Goal: Find specific fact

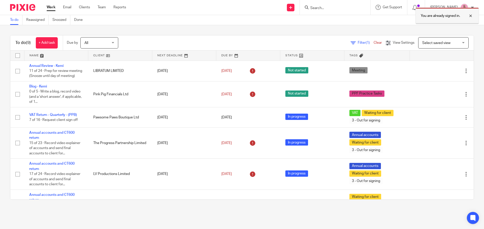
click at [472, 17] on div at bounding box center [467, 16] width 14 height 6
click at [347, 7] on input "Search" at bounding box center [332, 8] width 45 height 5
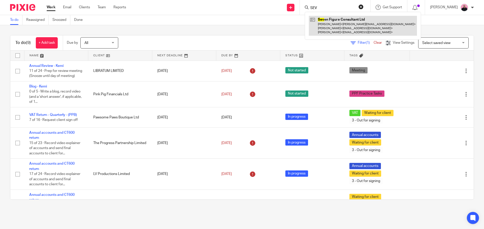
type input "SEV"
click at [343, 17] on link at bounding box center [363, 26] width 108 height 20
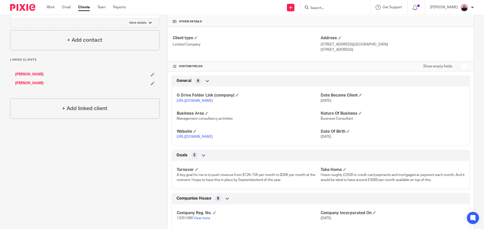
scroll to position [227, 0]
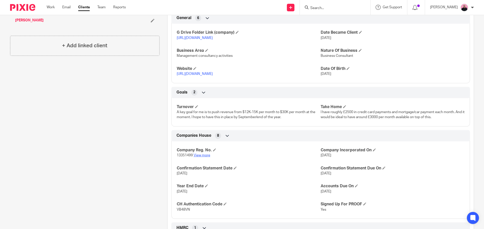
click at [200, 156] on link "View more" at bounding box center [201, 156] width 17 height 4
click at [207, 74] on link "https://www.jessicafearnley.com/" at bounding box center [195, 74] width 36 height 4
click at [213, 37] on link "https://drive.google.com/drive/u/0/folders/1TMEQ64eJyDL5OcL0NNJrHJNvMDuQW5e9" at bounding box center [195, 38] width 36 height 4
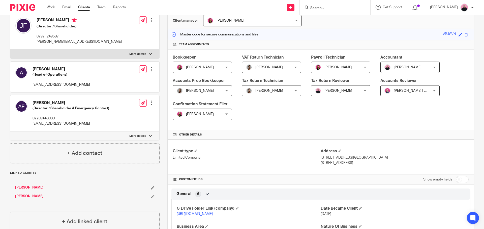
scroll to position [0, 0]
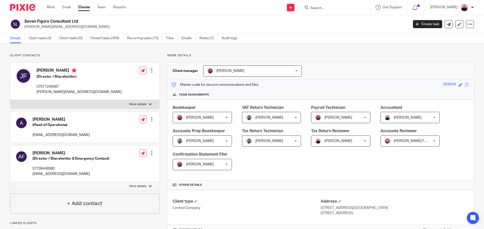
drag, startPoint x: 36, startPoint y: 70, endPoint x: 49, endPoint y: 69, distance: 12.6
click at [51, 70] on div "Jessica Fearnley (Director / Shareholder) 07971249587 jessica@jessicafearnley.c…" at bounding box center [68, 81] width 106 height 32
copy h4 "Jessica"
drag, startPoint x: 52, startPoint y: 70, endPoint x: 69, endPoint y: 71, distance: 16.7
click at [69, 71] on h4 "[PERSON_NAME]" at bounding box center [79, 71] width 85 height 6
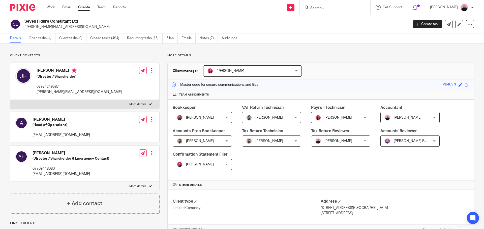
copy h4 "Fearnley"
drag, startPoint x: 37, startPoint y: 87, endPoint x: 60, endPoint y: 87, distance: 23.4
click at [60, 87] on p "07971249587" at bounding box center [79, 86] width 85 height 5
copy p "07971249587"
drag, startPoint x: 88, startPoint y: 90, endPoint x: 35, endPoint y: 91, distance: 52.7
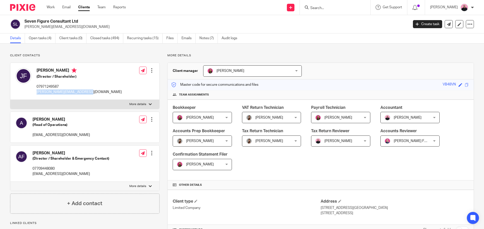
click at [35, 91] on div "Jessica Fearnley (Director / Shareholder) 07971249587 jessica@jessicafearnley.c…" at bounding box center [84, 81] width 149 height 37
copy p "[PERSON_NAME][EMAIL_ADDRESS][DOMAIN_NAME]"
drag, startPoint x: 48, startPoint y: 152, endPoint x: 31, endPoint y: 152, distance: 16.9
click at [31, 152] on div "Andrew Fearnley (Director / Shareholder & Emergency Contact) 07709448080 andyfe…" at bounding box center [62, 163] width 94 height 31
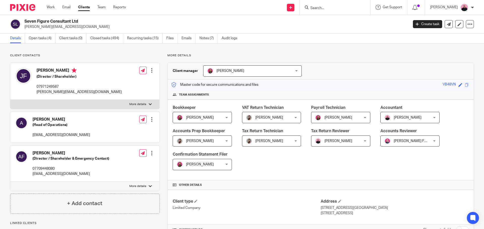
drag, startPoint x: 32, startPoint y: 154, endPoint x: 47, endPoint y: 154, distance: 14.9
click at [47, 154] on div "Andrew Fearnley (Director / Shareholder & Emergency Contact) 07709448080 andyfe…" at bounding box center [62, 163] width 94 height 31
copy h4 "Andrew"
drag, startPoint x: 48, startPoint y: 153, endPoint x: 65, endPoint y: 153, distance: 17.4
click at [65, 153] on h4 "[PERSON_NAME]" at bounding box center [70, 153] width 77 height 5
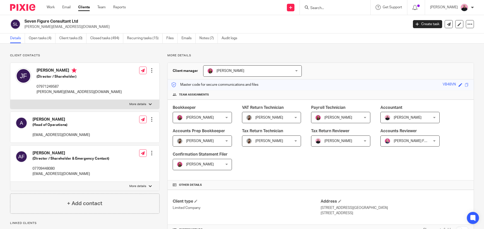
copy h4 "Fearnley"
drag, startPoint x: 50, startPoint y: 159, endPoint x: 86, endPoint y: 160, distance: 35.8
click at [86, 160] on h5 "(Director / Shareholder & Emergency Contact)" at bounding box center [70, 158] width 77 height 5
click at [52, 164] on div "Andrew Fearnley (Director / Shareholder & Emergency Contact) 07709448080 andyfe…" at bounding box center [70, 164] width 77 height 26
drag, startPoint x: 33, startPoint y: 159, endPoint x: 71, endPoint y: 159, distance: 37.5
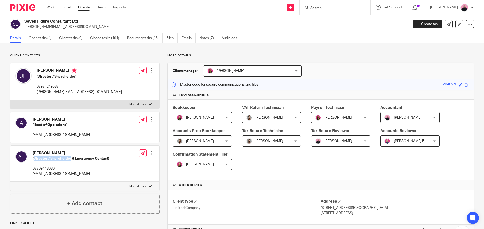
click at [71, 159] on h5 "(Director / Shareholder & Emergency Contact)" at bounding box center [70, 158] width 77 height 5
copy h5 "Director / Shareholder"
drag, startPoint x: 31, startPoint y: 169, endPoint x: 57, endPoint y: 169, distance: 25.7
click at [57, 169] on div "Andrew Fearnley (Director / Shareholder & Emergency Contact) 07709448080 andyfe…" at bounding box center [62, 163] width 94 height 31
copy p "07709448080"
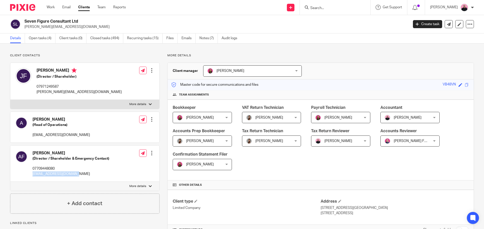
drag, startPoint x: 31, startPoint y: 175, endPoint x: 75, endPoint y: 172, distance: 44.2
click at [75, 172] on div "Andrew Fearnley (Director / Shareholder & Emergency Contact) 07709448080 andyfe…" at bounding box center [62, 163] width 94 height 31
copy p "[EMAIL_ADDRESS][DOMAIN_NAME]"
click at [208, 38] on link "Notes (7)" at bounding box center [208, 38] width 18 height 10
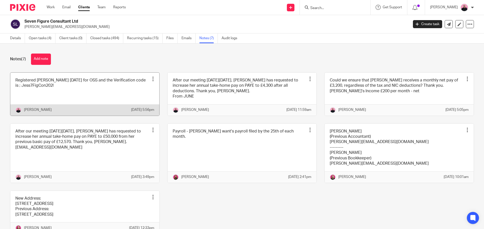
click at [52, 84] on link at bounding box center [84, 94] width 149 height 43
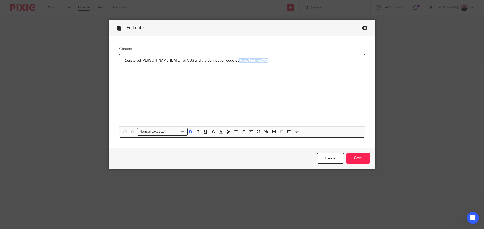
drag, startPoint x: 216, startPoint y: 60, endPoint x: 247, endPoint y: 59, distance: 31.2
click at [247, 59] on p "Registered Jess today for OSS and the Verification code is ; Jess7FigCon202!" at bounding box center [241, 60] width 237 height 5
copy strong "Jess7FigCon202!"
click at [325, 159] on link "Cancel" at bounding box center [330, 158] width 27 height 11
